Goal: Understand process/instructions: Learn how to perform a task or action

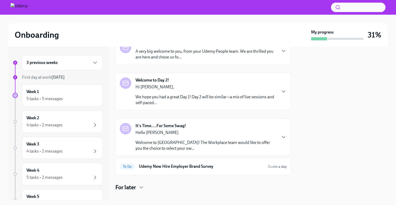
scroll to position [58, 0]
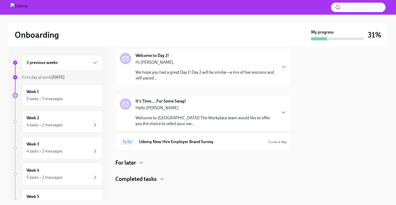
click at [136, 165] on div "For later" at bounding box center [203, 163] width 176 height 8
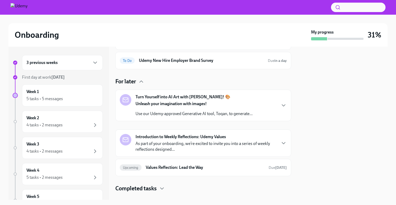
scroll to position [149, 0]
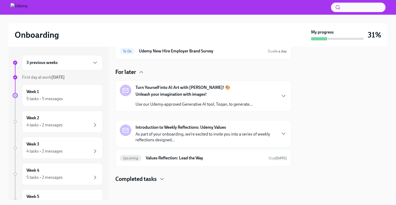
click at [253, 133] on p "As part of your onboarding, we’re excited to invite you into a series of weekly…" at bounding box center [205, 137] width 141 height 12
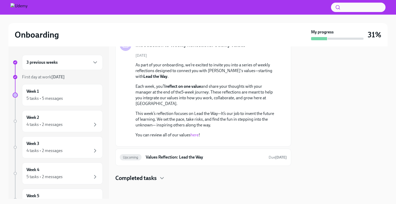
scroll to position [289, 0]
click at [221, 158] on h6 "Values Reflection: Lead the Way" at bounding box center [205, 158] width 119 height 6
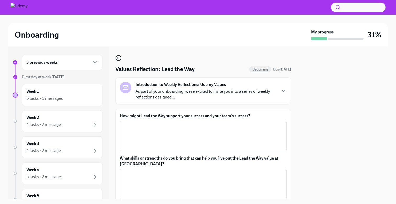
click at [119, 56] on icon "button" at bounding box center [118, 58] width 6 height 6
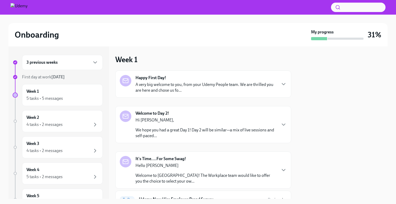
scroll to position [98, 0]
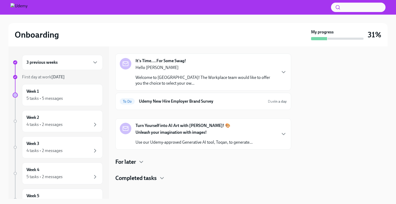
click at [140, 179] on h4 "Completed tasks" at bounding box center [135, 179] width 41 height 8
click at [132, 159] on h4 "For later" at bounding box center [125, 162] width 21 height 8
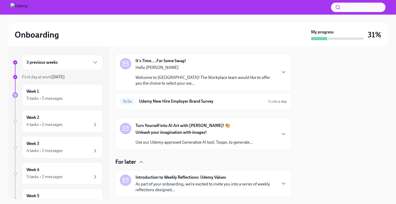
scroll to position [149, 0]
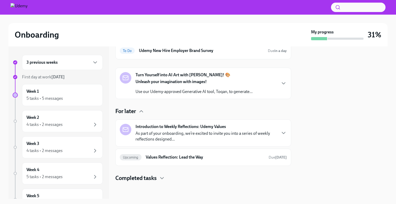
click at [217, 134] on p "As part of your onboarding, we’re excited to invite you into a series of weekly…" at bounding box center [205, 137] width 141 height 12
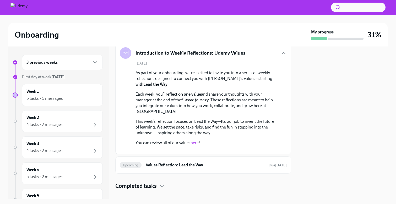
scroll to position [225, 0]
click at [197, 144] on link "here" at bounding box center [194, 143] width 8 height 5
